Goal: Check status: Check status

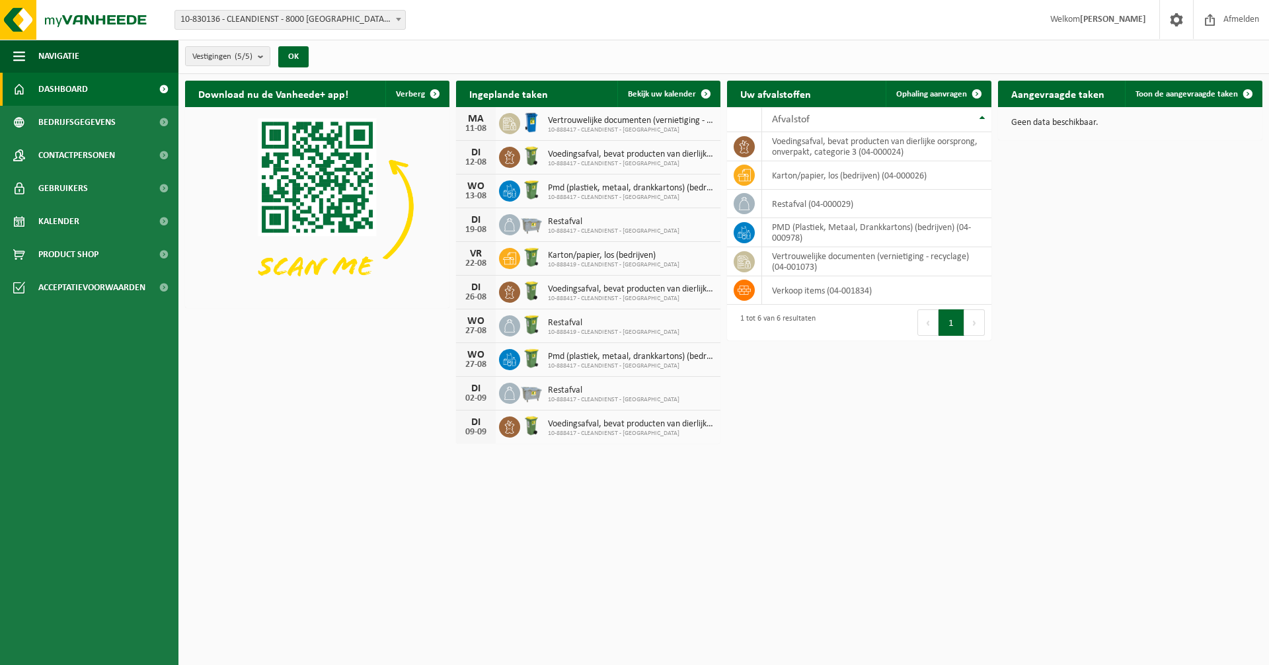
click at [65, 105] on span "Dashboard" at bounding box center [63, 89] width 50 height 33
click at [65, 212] on span "Kalender" at bounding box center [58, 221] width 41 height 33
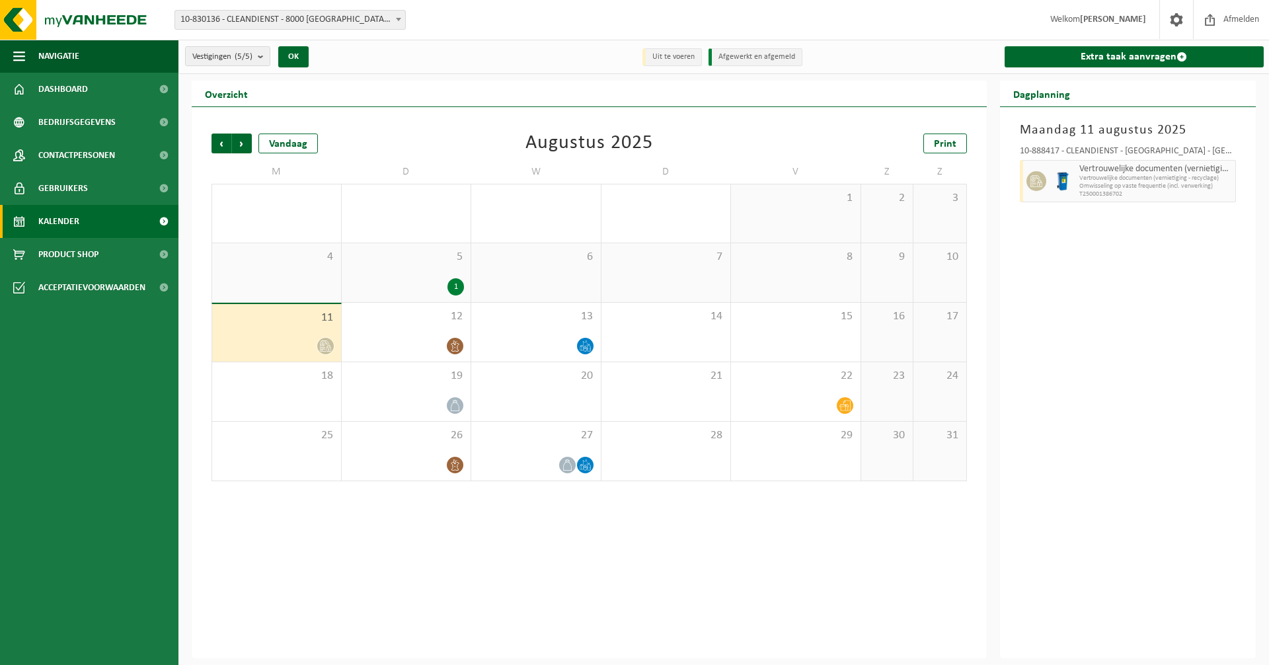
click at [459, 287] on div "1" at bounding box center [455, 286] width 17 height 17
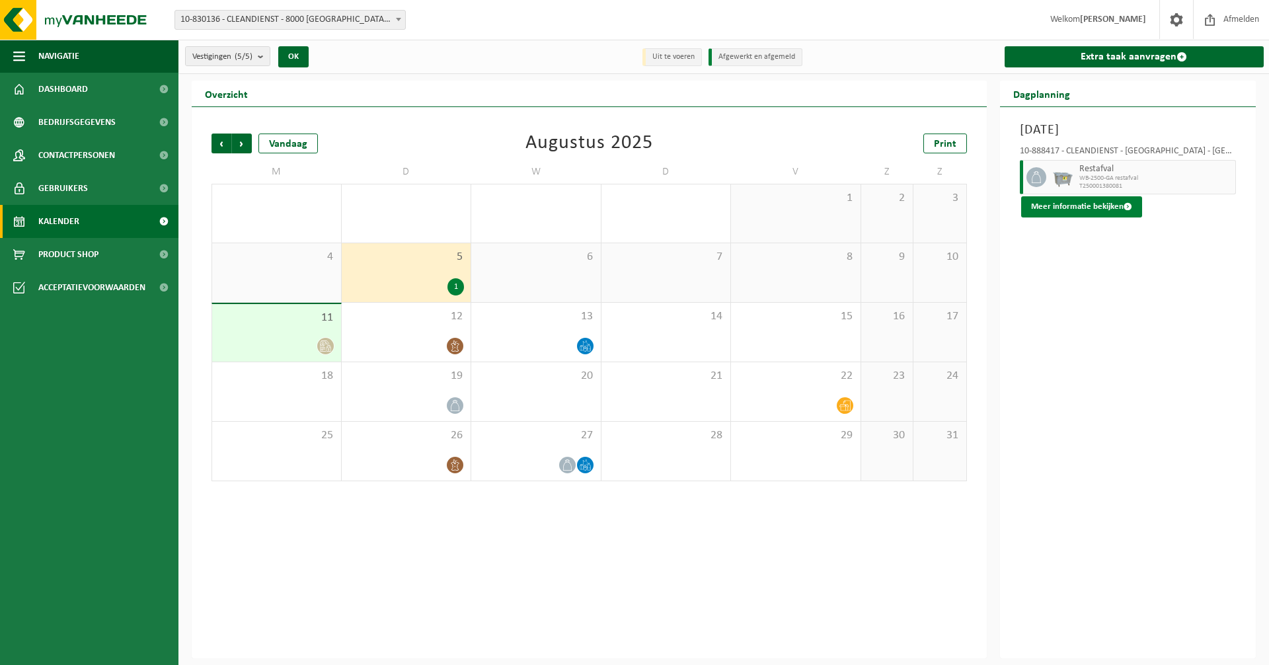
click at [1113, 201] on button "Meer informatie bekijken" at bounding box center [1081, 206] width 121 height 21
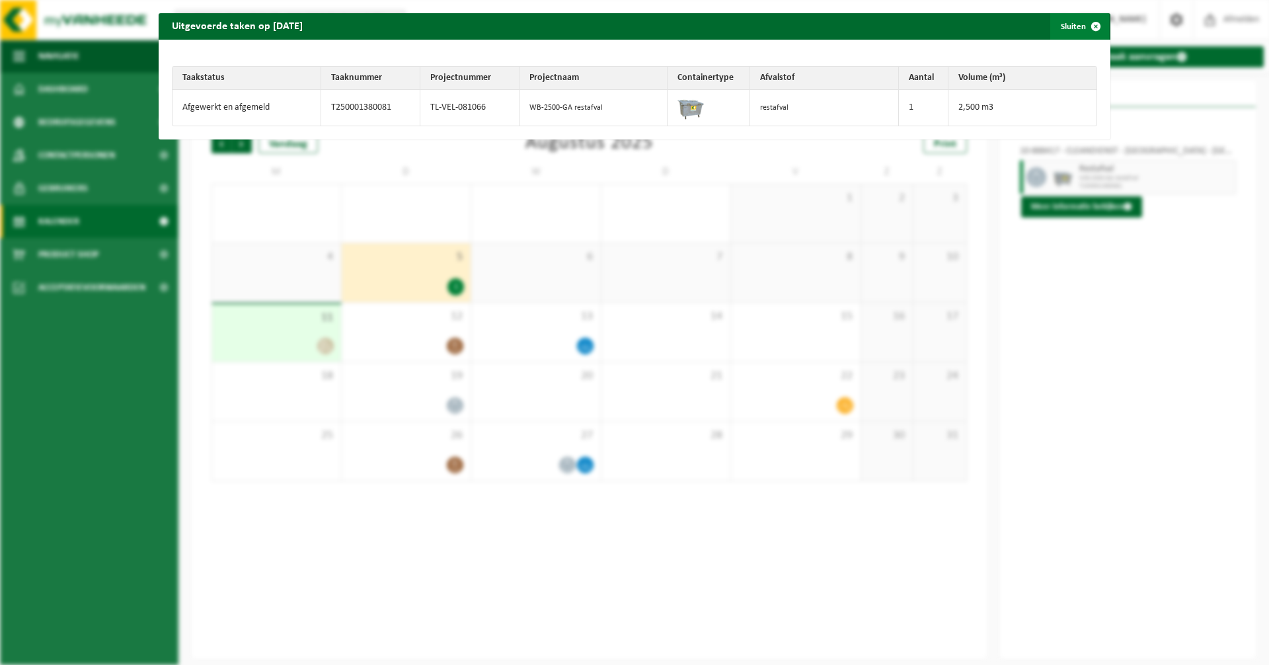
click at [1089, 24] on span "button" at bounding box center [1096, 26] width 26 height 26
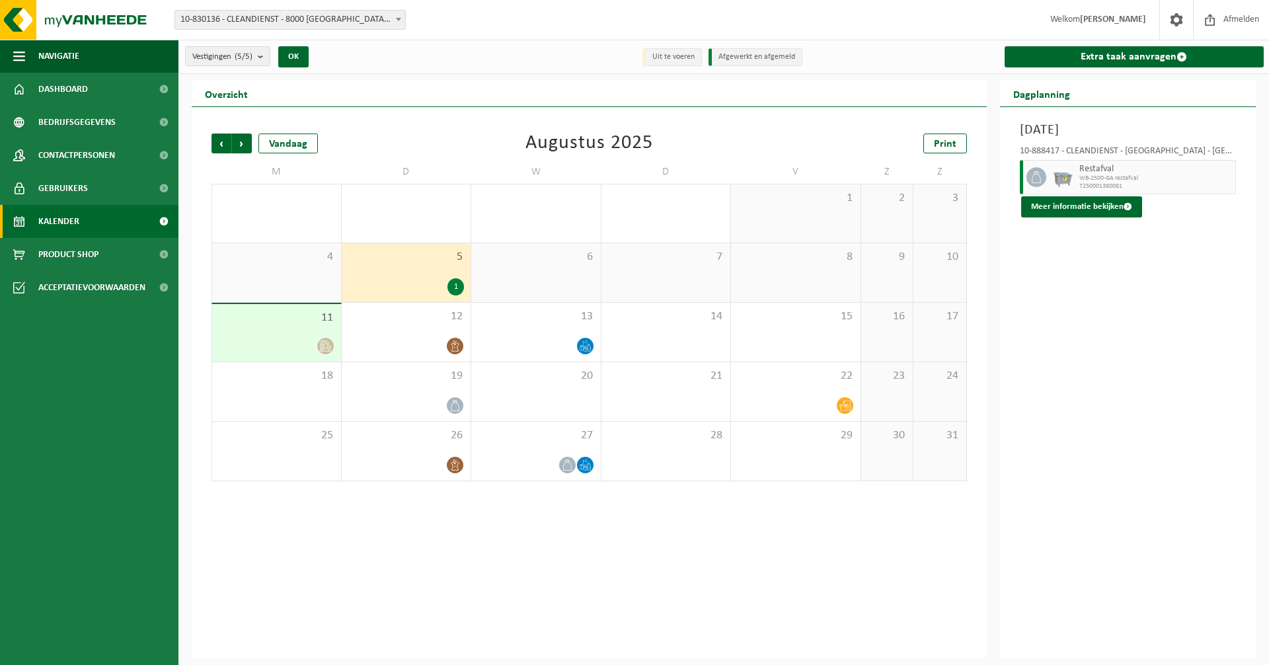
click at [512, 262] on span "6" at bounding box center [536, 257] width 116 height 15
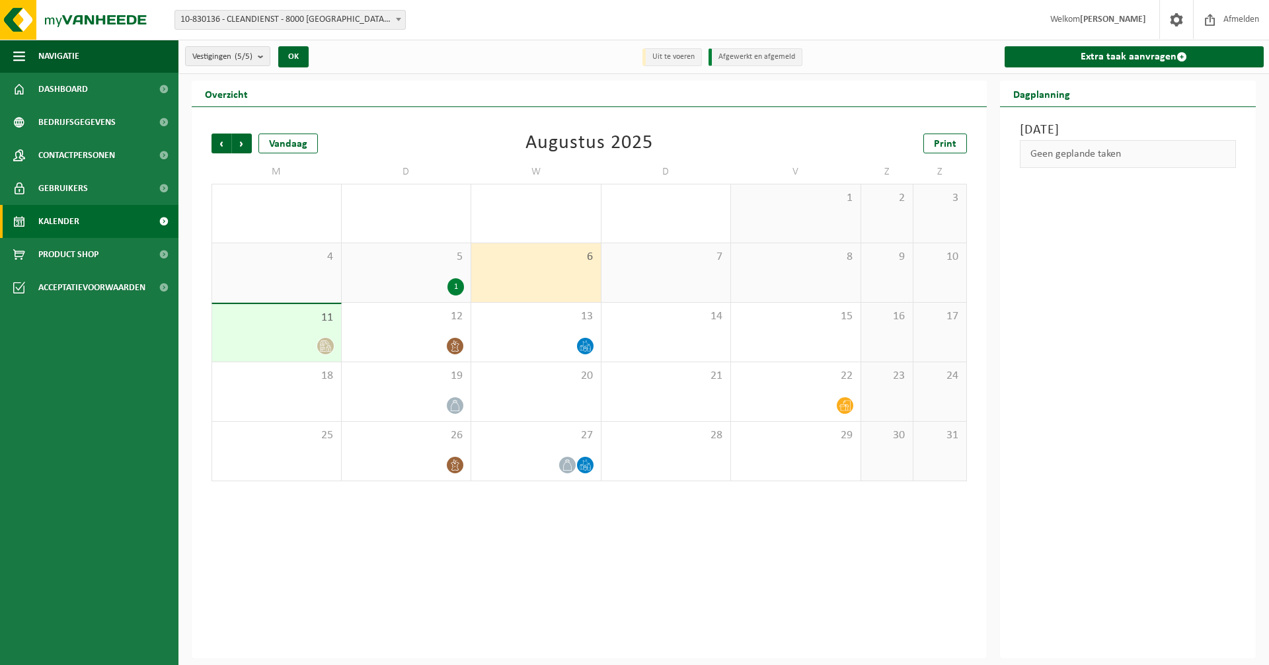
click at [445, 272] on div "5 1" at bounding box center [407, 272] width 130 height 59
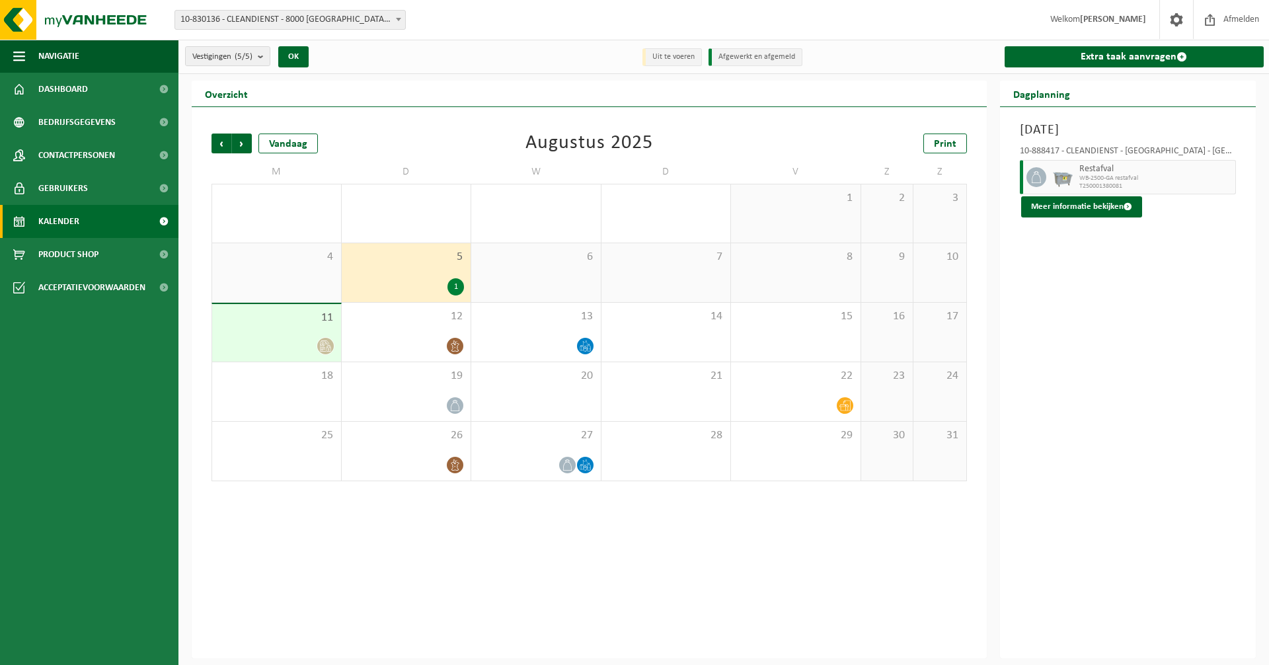
click at [296, 266] on div "4" at bounding box center [276, 272] width 129 height 59
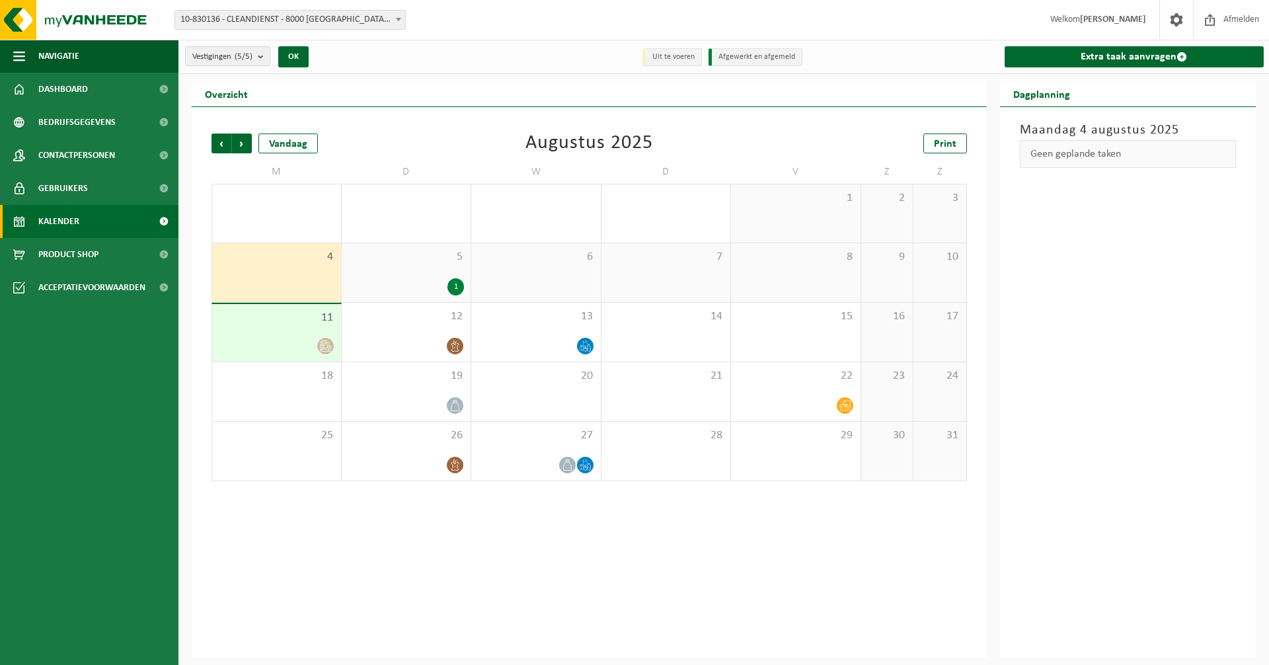
click at [416, 269] on div "5 1" at bounding box center [407, 272] width 130 height 59
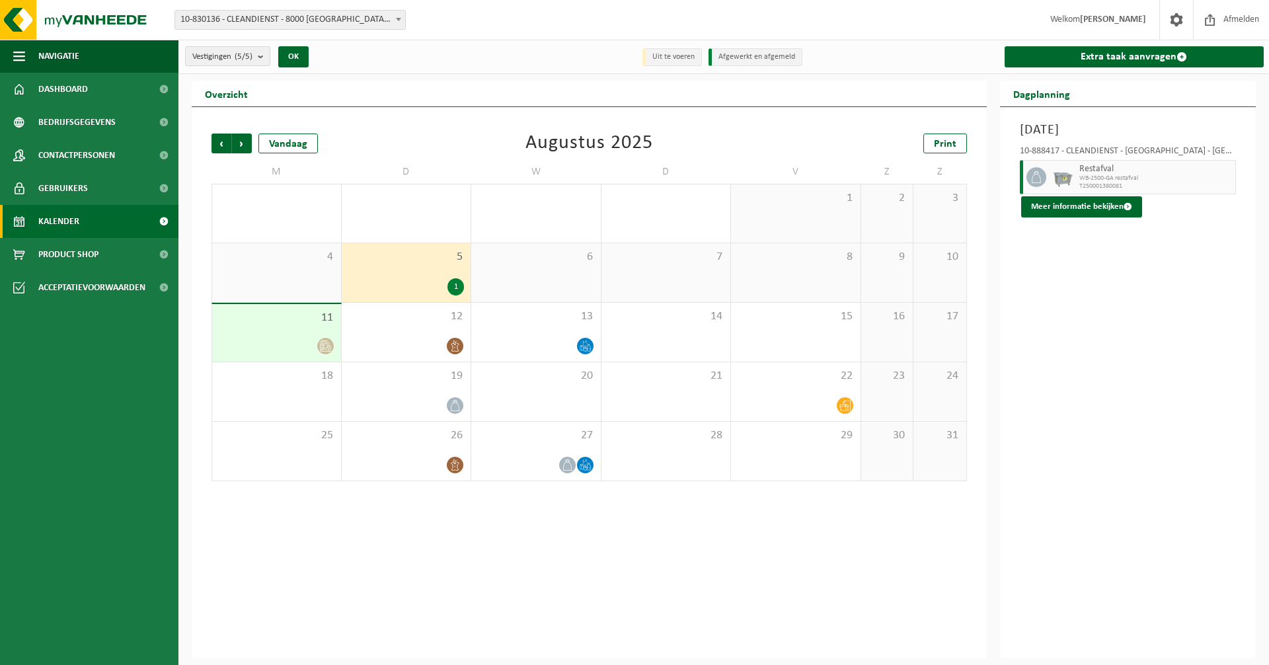
click at [305, 345] on div at bounding box center [277, 346] width 116 height 18
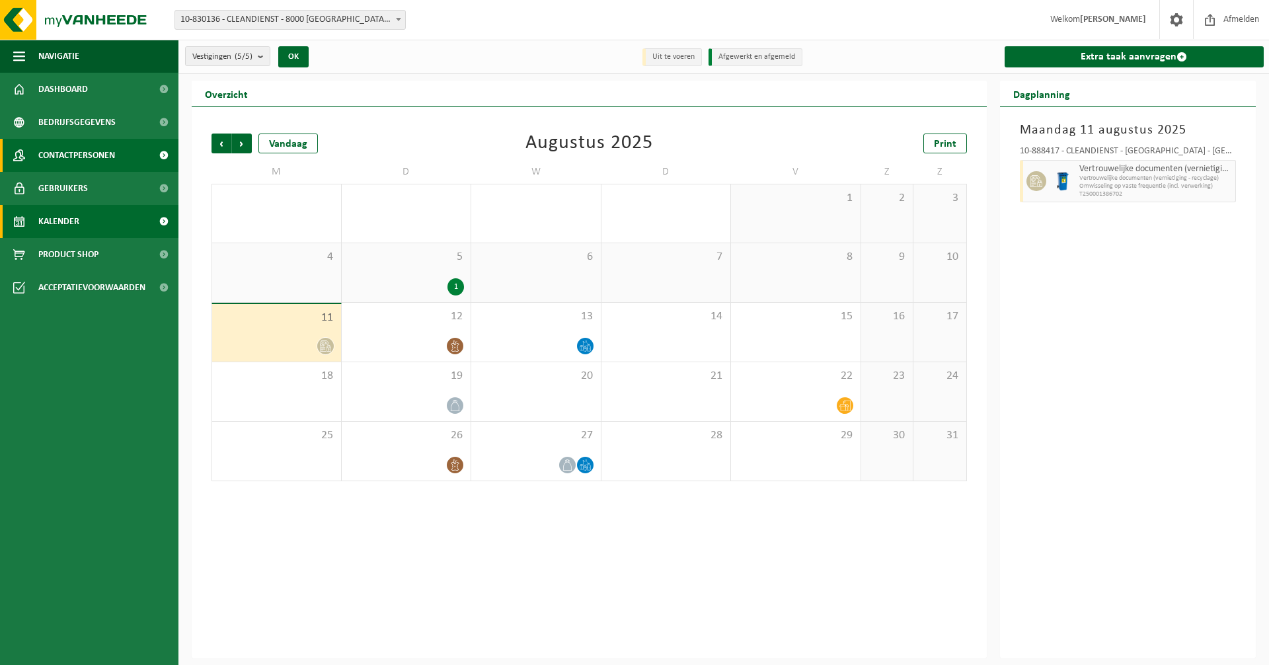
click at [59, 143] on span "Contactpersonen" at bounding box center [76, 155] width 77 height 33
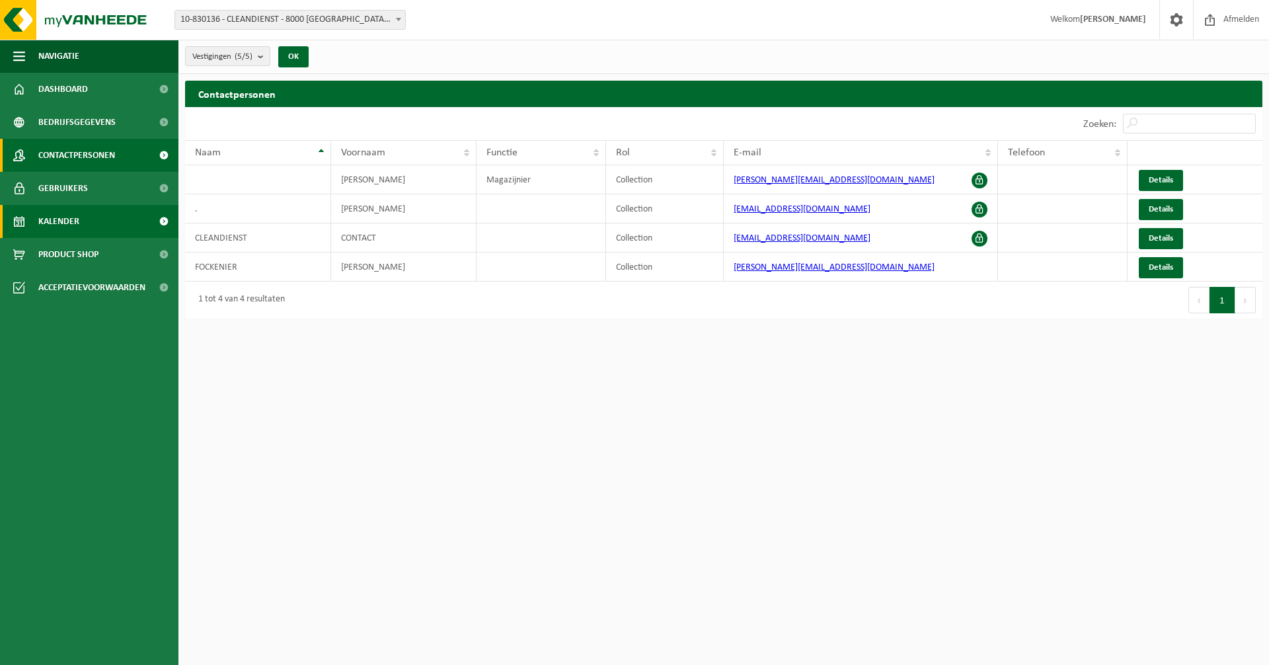
click at [56, 211] on span "Kalender" at bounding box center [58, 221] width 41 height 33
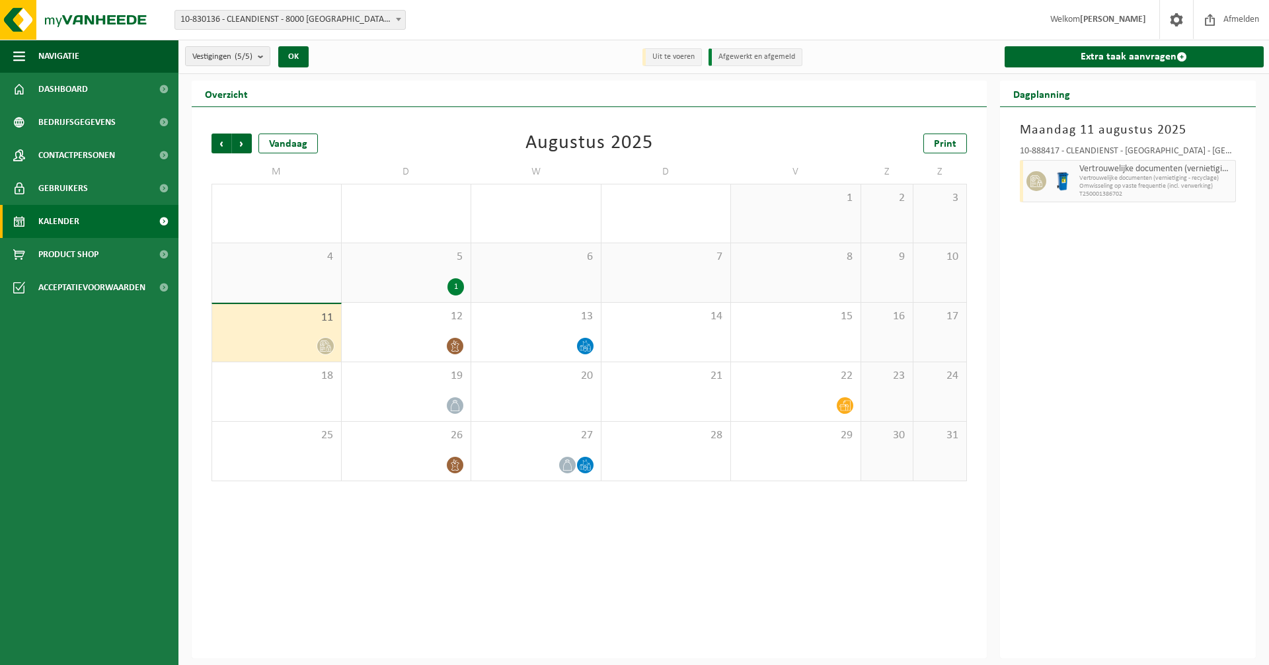
click at [414, 279] on div "1" at bounding box center [406, 286] width 116 height 17
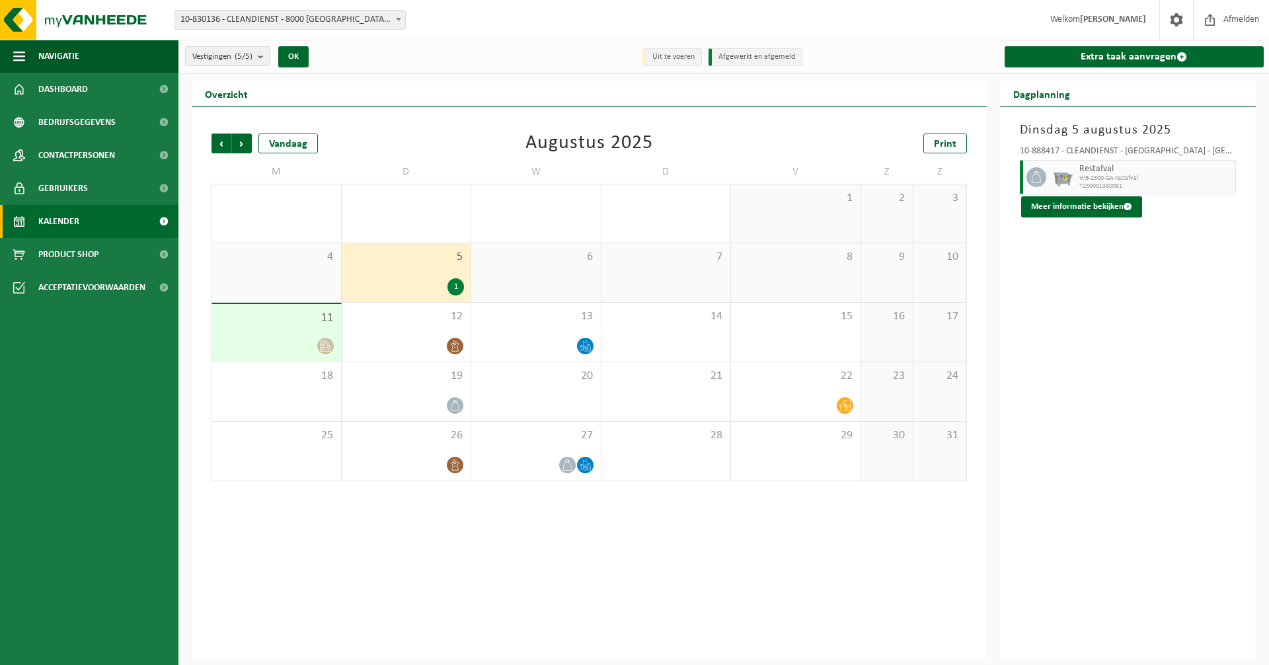
click at [325, 344] on icon at bounding box center [325, 345] width 11 height 11
